Goal: Task Accomplishment & Management: Use online tool/utility

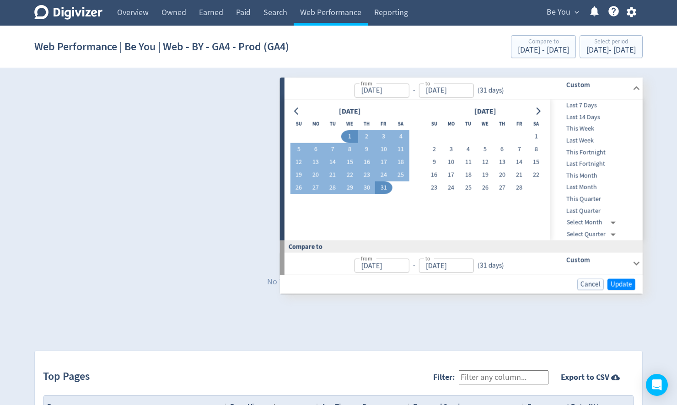
scroll to position [19, 0]
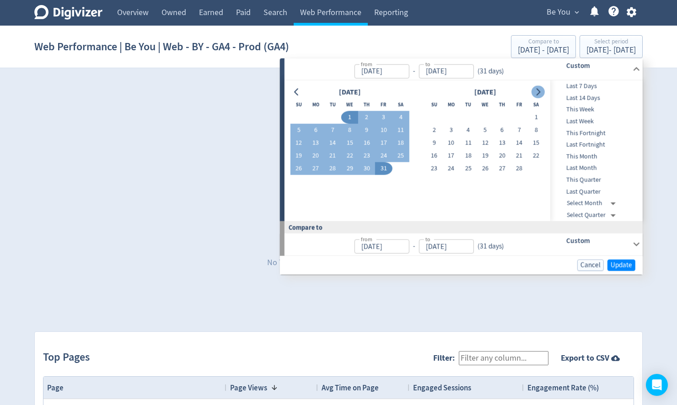
click at [537, 87] on button "Go to next month" at bounding box center [538, 92] width 13 height 13
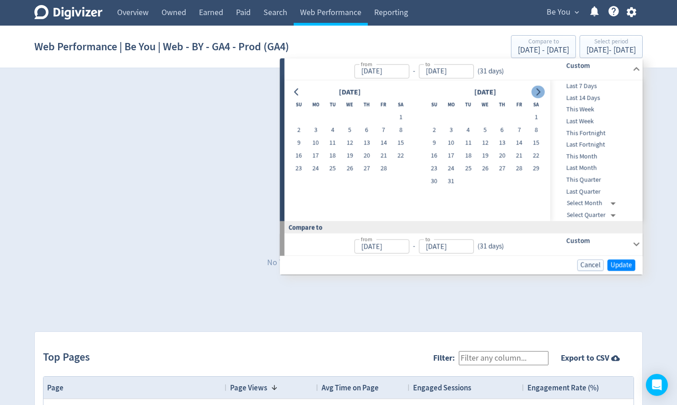
click at [537, 87] on button "Go to next month" at bounding box center [538, 92] width 13 height 13
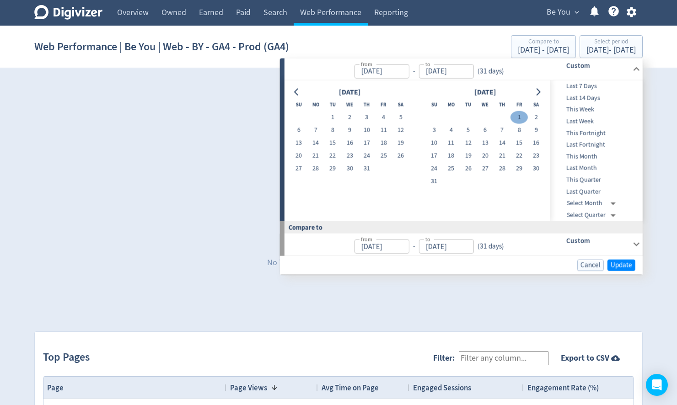
click at [519, 117] on button "1" at bounding box center [519, 117] width 17 height 13
type input "[DATE]"
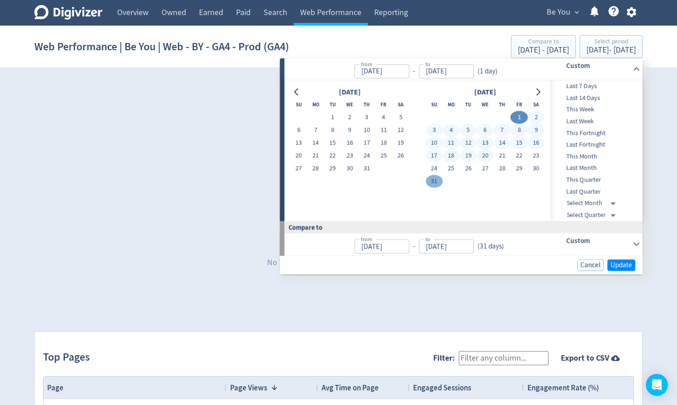
click at [435, 181] on button "31" at bounding box center [434, 181] width 17 height 13
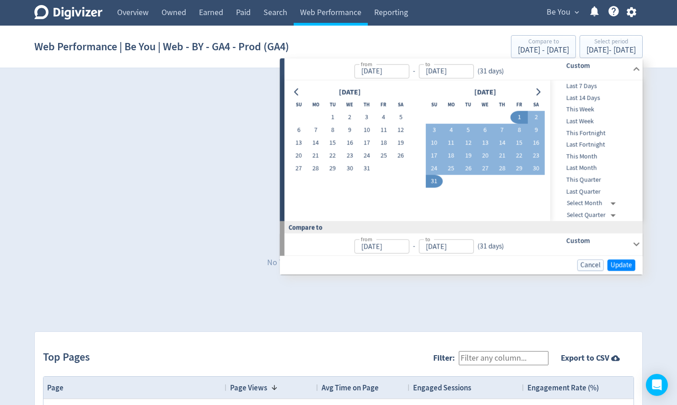
type input "[DATE]"
click at [626, 267] on span "Update" at bounding box center [622, 265] width 22 height 7
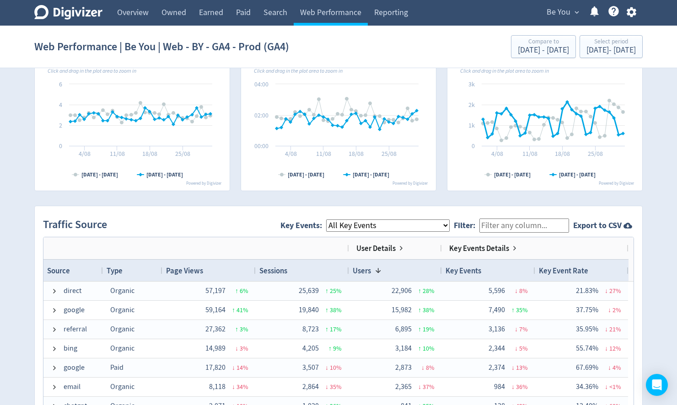
scroll to position [476, 0]
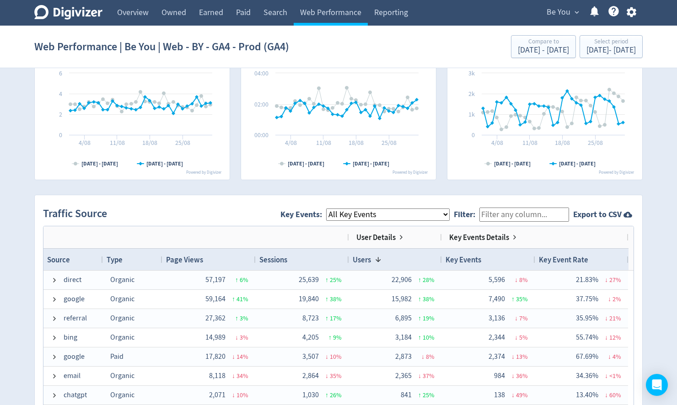
click at [371, 215] on select "All Key Events eCommerce module_start resource login_complete register_complete…" at bounding box center [388, 215] width 124 height 12
click at [334, 209] on select "All Key Events eCommerce module_start resource login_complete register_complete…" at bounding box center [388, 215] width 124 height 12
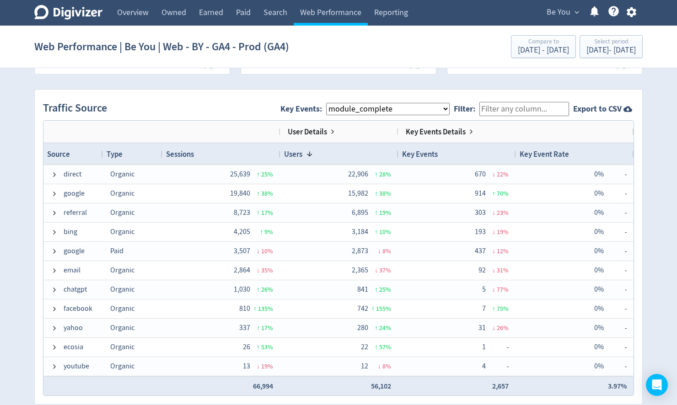
scroll to position [586, 0]
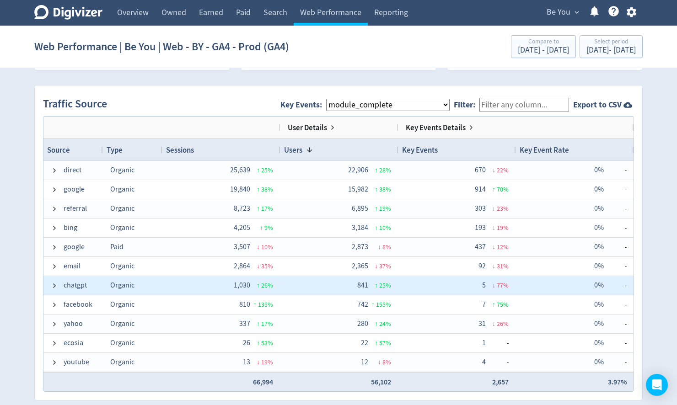
click at [518, 283] on div "0% -" at bounding box center [575, 285] width 118 height 19
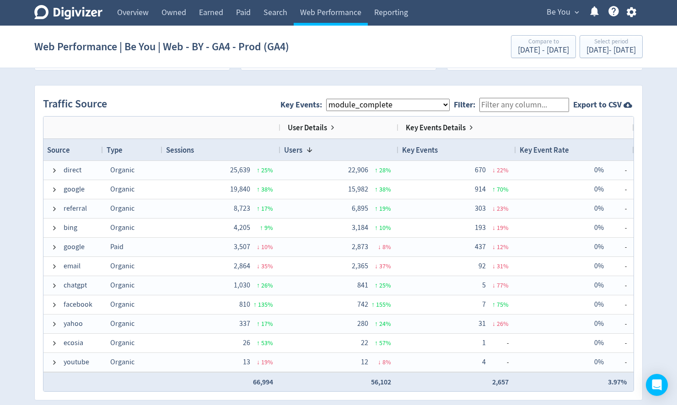
click at [408, 102] on select "All Key Events eCommerce module_start resource login_complete register_complete…" at bounding box center [388, 105] width 124 height 12
click at [334, 99] on select "All Key Events eCommerce module_start resource login_complete register_complete…" at bounding box center [388, 105] width 124 height 12
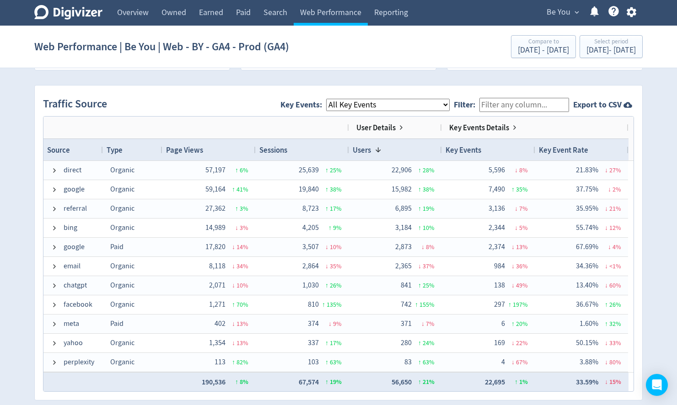
click at [395, 106] on select "All Key Events eCommerce module_start resource login_complete register_complete…" at bounding box center [388, 105] width 124 height 12
click at [334, 99] on select "All Key Events eCommerce module_start resource login_complete register_complete…" at bounding box center [388, 105] width 124 height 12
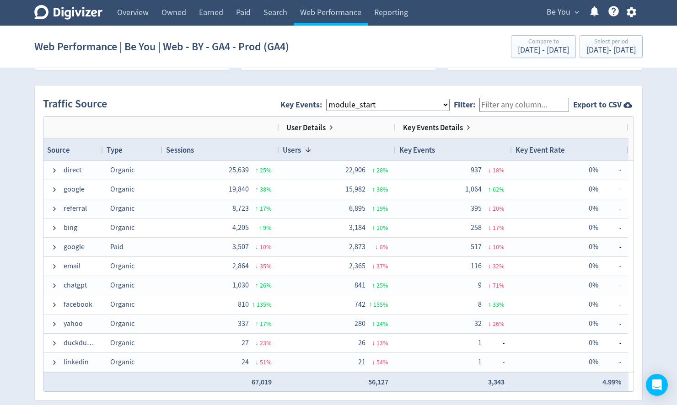
click at [386, 107] on select "All Key Events eCommerce module_start resource login_complete register_complete…" at bounding box center [388, 105] width 124 height 12
click at [334, 99] on select "All Key Events eCommerce module_start resource login_complete register_complete…" at bounding box center [388, 105] width 124 height 12
drag, startPoint x: 385, startPoint y: 105, endPoint x: 384, endPoint y: 110, distance: 4.8
click at [385, 105] on select "All Key Events eCommerce module_start resource login_complete register_complete…" at bounding box center [388, 105] width 124 height 12
click at [334, 99] on select "All Key Events eCommerce module_start resource login_complete register_complete…" at bounding box center [388, 105] width 124 height 12
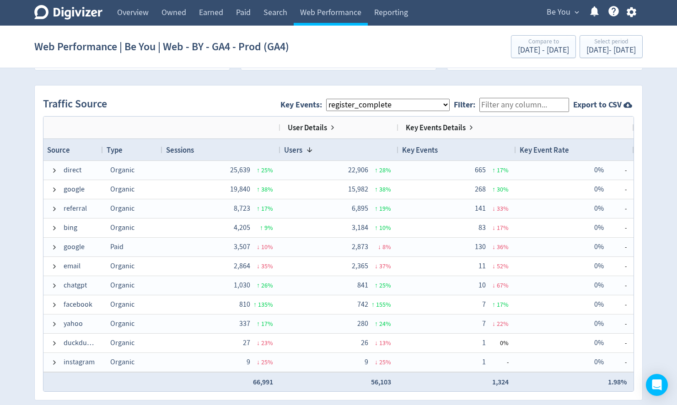
drag, startPoint x: 375, startPoint y: 103, endPoint x: 373, endPoint y: 110, distance: 8.0
click at [375, 103] on select "All Key Events eCommerce module_start resource login_complete register_complete…" at bounding box center [388, 105] width 124 height 12
click at [334, 99] on select "All Key Events eCommerce module_start resource login_complete register_complete…" at bounding box center [388, 105] width 124 height 12
click at [369, 101] on select "All Key Events eCommerce module_start resource login_complete register_complete…" at bounding box center [388, 105] width 124 height 12
select select "allGoals"
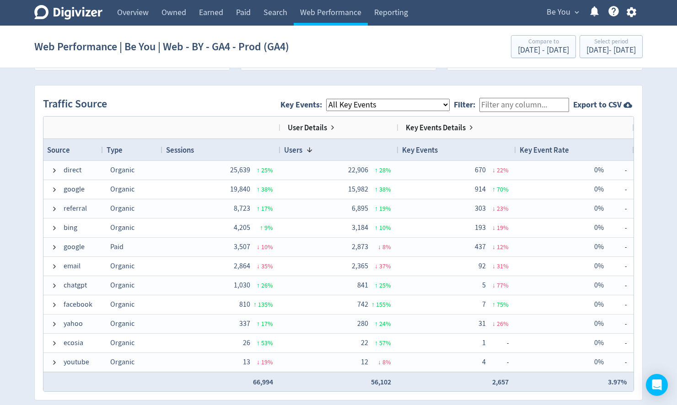
click at [334, 99] on select "All Key Events eCommerce module_start resource login_complete register_complete…" at bounding box center [388, 105] width 124 height 12
